Goal: Check status: Check status

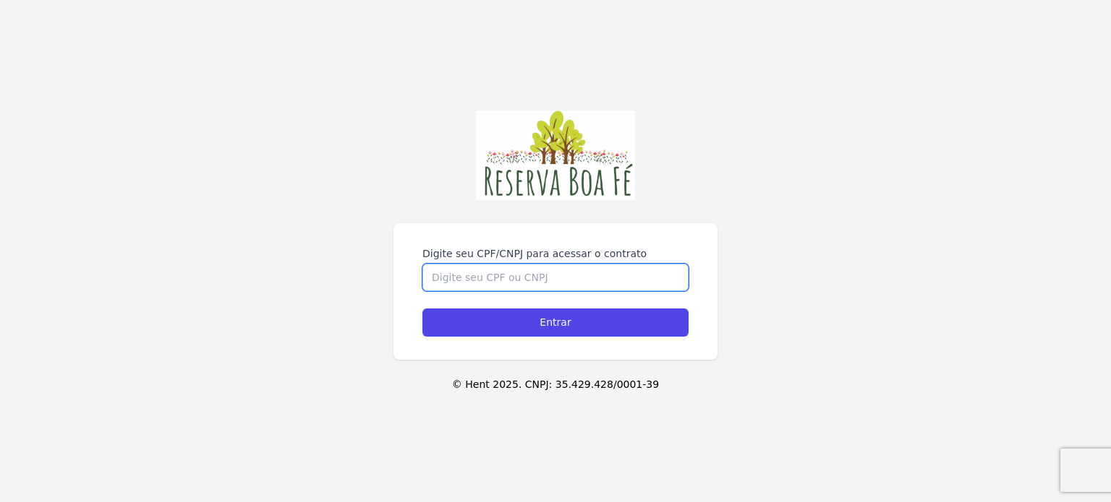
click at [452, 275] on input "Digite seu CPF/CNPJ para acessar o contrato" at bounding box center [555, 277] width 266 height 27
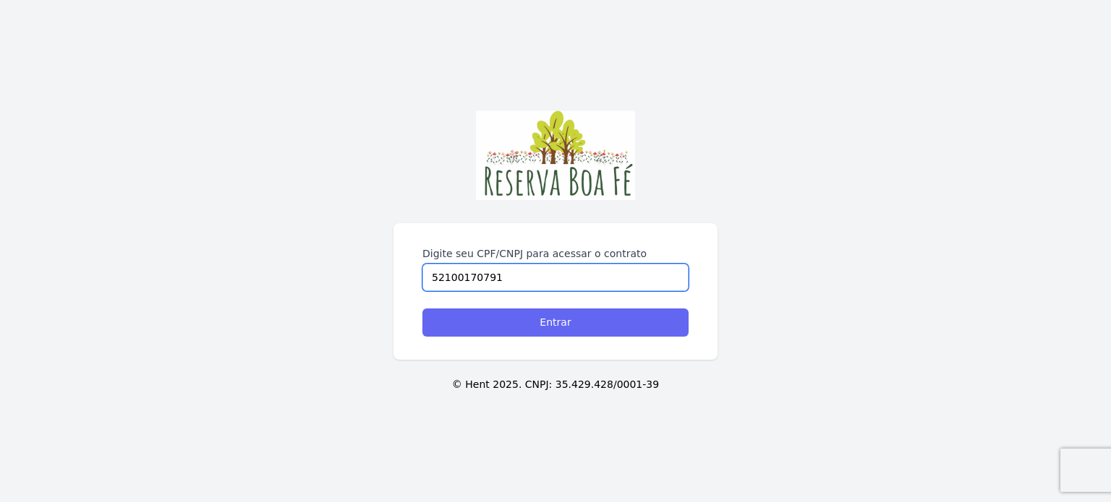
type input "52100170791"
click at [545, 323] on input "Entrar" at bounding box center [555, 323] width 266 height 28
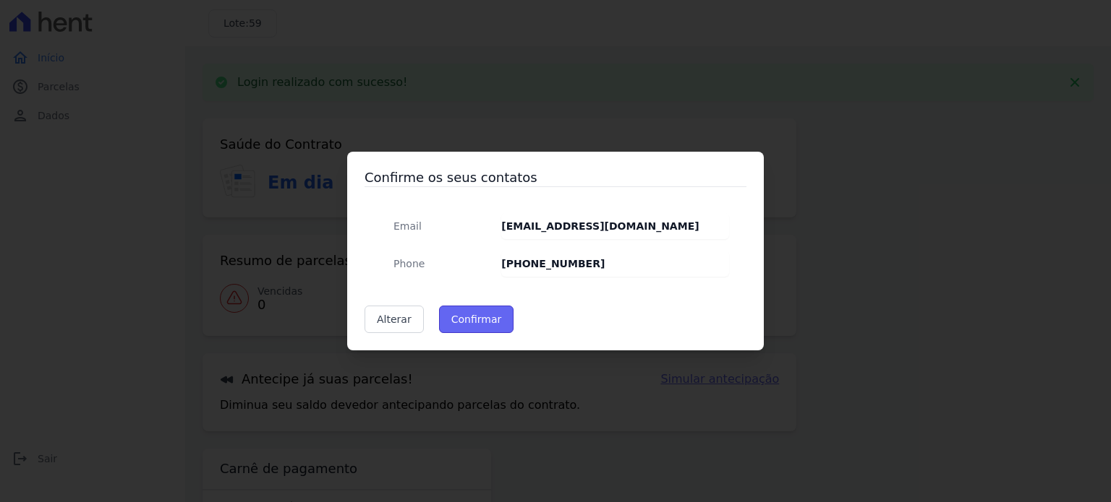
click at [483, 314] on button "Confirmar" at bounding box center [476, 319] width 75 height 27
type input "Contatos confirmados com sucesso."
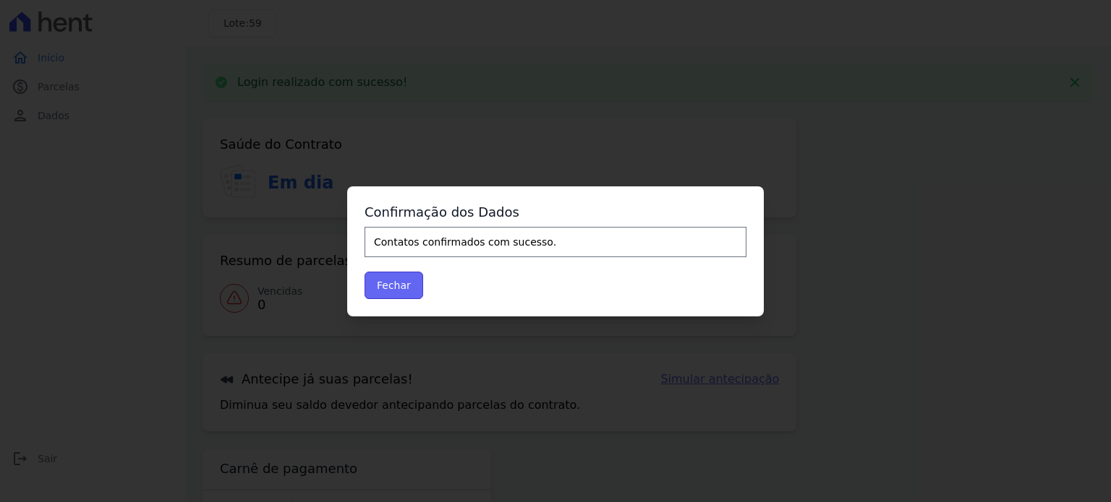
click at [403, 285] on button "Fechar" at bounding box center [393, 285] width 59 height 27
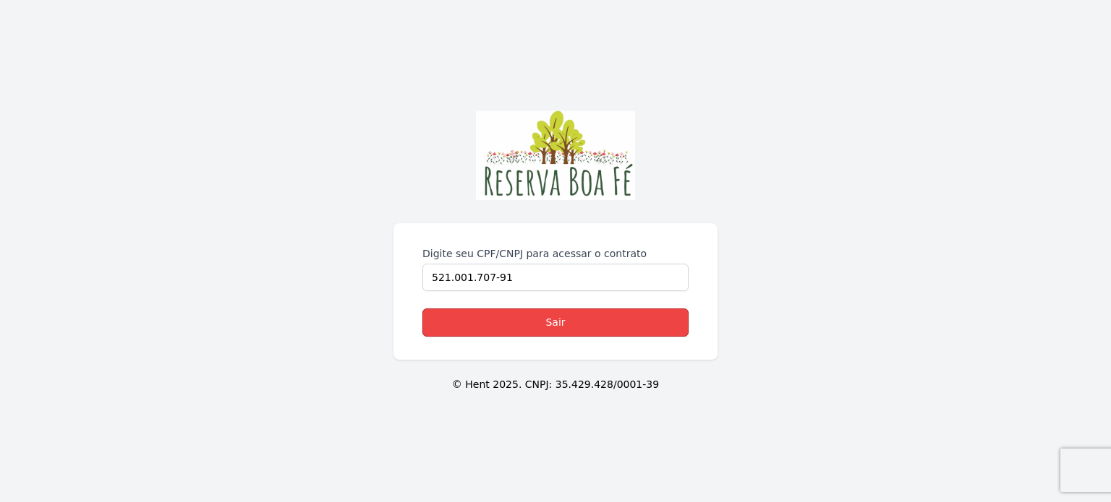
click at [538, 328] on link "Sair" at bounding box center [555, 323] width 266 height 28
